Goal: Information Seeking & Learning: Learn about a topic

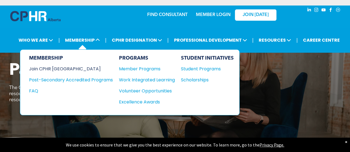
click at [63, 66] on div "Join CPHR [GEOGRAPHIC_DATA]" at bounding box center [67, 69] width 76 height 7
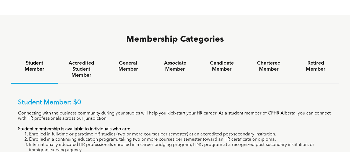
scroll to position [336, 0]
click at [146, 60] on h4 "General Member" at bounding box center [128, 66] width 37 height 12
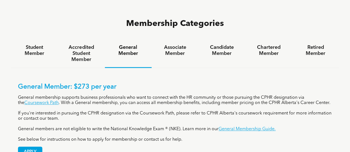
scroll to position [353, 0]
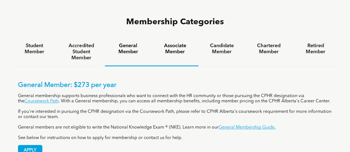
click at [177, 43] on h4 "Associate Member" at bounding box center [175, 49] width 37 height 12
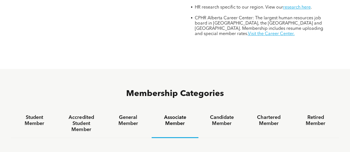
scroll to position [281, 0]
click at [216, 115] on h4 "Candidate Member" at bounding box center [221, 121] width 37 height 12
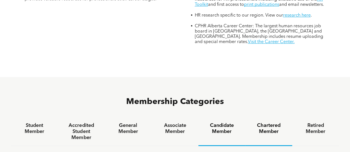
click at [276, 123] on h4 "Chartered Member" at bounding box center [268, 129] width 37 height 12
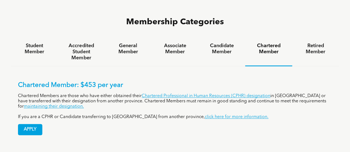
scroll to position [354, 0]
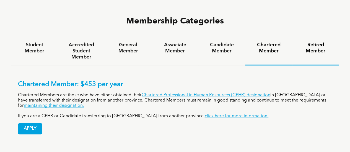
click at [323, 42] on h4 "Retired Member" at bounding box center [315, 48] width 37 height 12
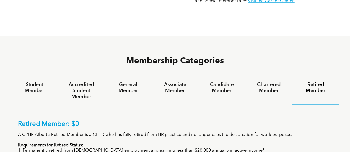
scroll to position [312, 0]
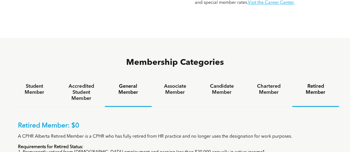
click at [123, 79] on div "General Member" at bounding box center [128, 93] width 47 height 28
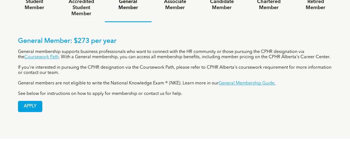
scroll to position [359, 0]
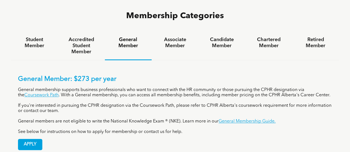
click at [107, 135] on div "APPLY" at bounding box center [175, 142] width 314 height 15
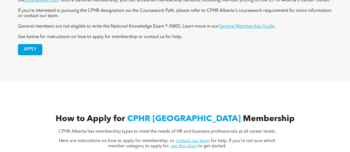
scroll to position [454, 0]
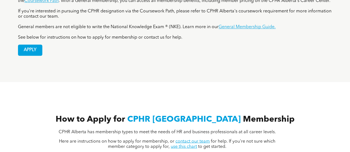
click at [174, 145] on link "use this chart" at bounding box center [184, 147] width 26 height 4
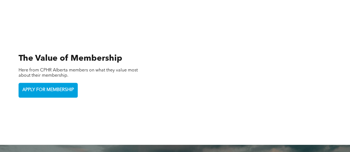
scroll to position [1205, 0]
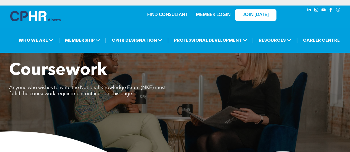
click at [209, 94] on div "Coursework Anyone who wishes to write the National Knowledge Exam (NKE) must fu…" at bounding box center [175, 82] width 332 height 43
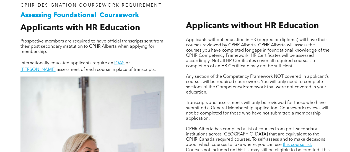
scroll to position [359, 0]
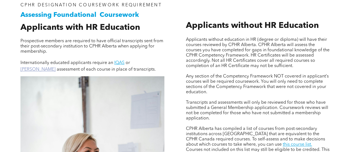
click at [56, 68] on link "WES" at bounding box center [37, 70] width 35 height 4
